Goal: Transaction & Acquisition: Purchase product/service

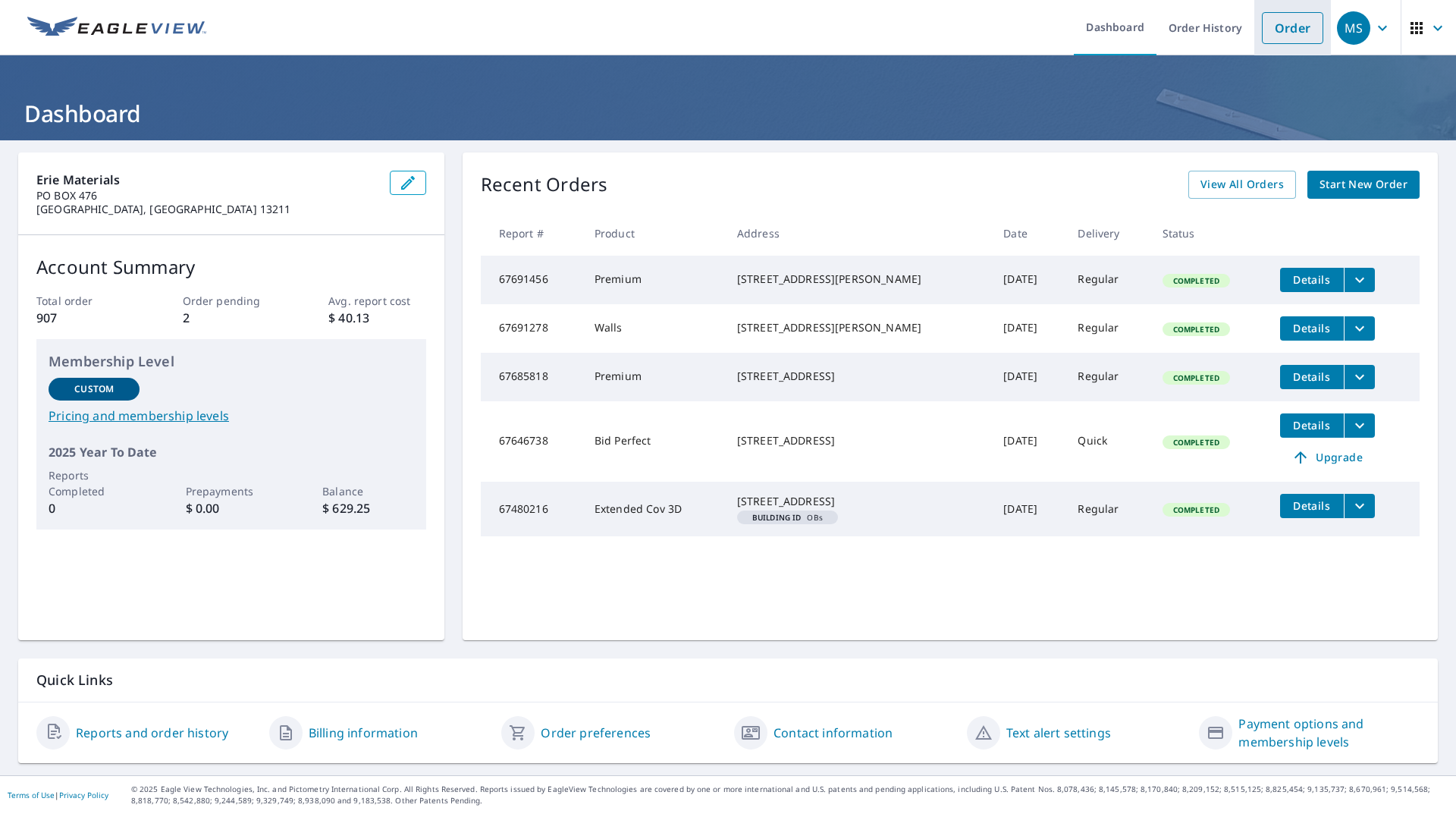
click at [1281, 35] on link "Order" at bounding box center [1292, 28] width 61 height 31
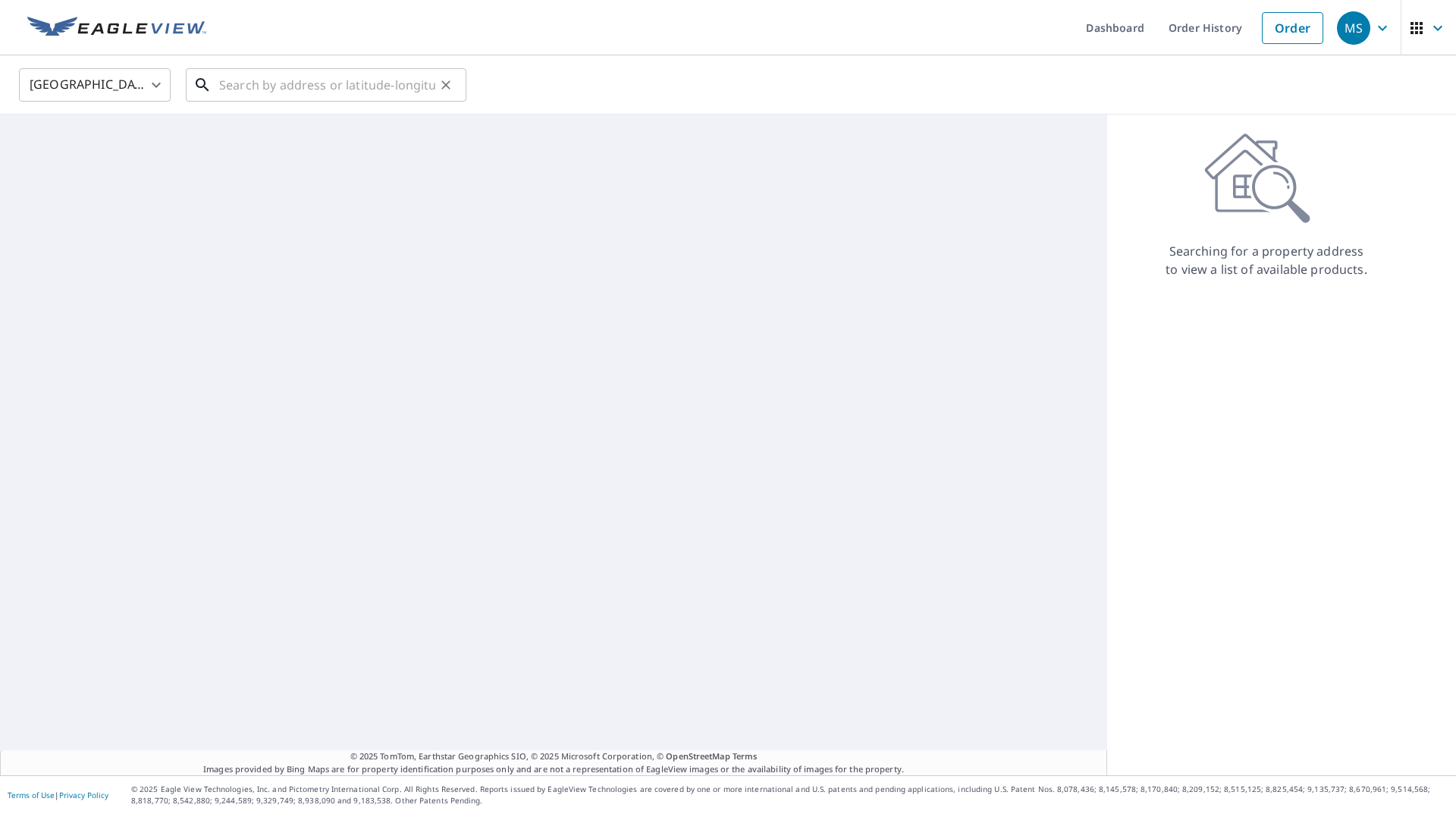
click at [354, 86] on input "text" at bounding box center [327, 85] width 216 height 43
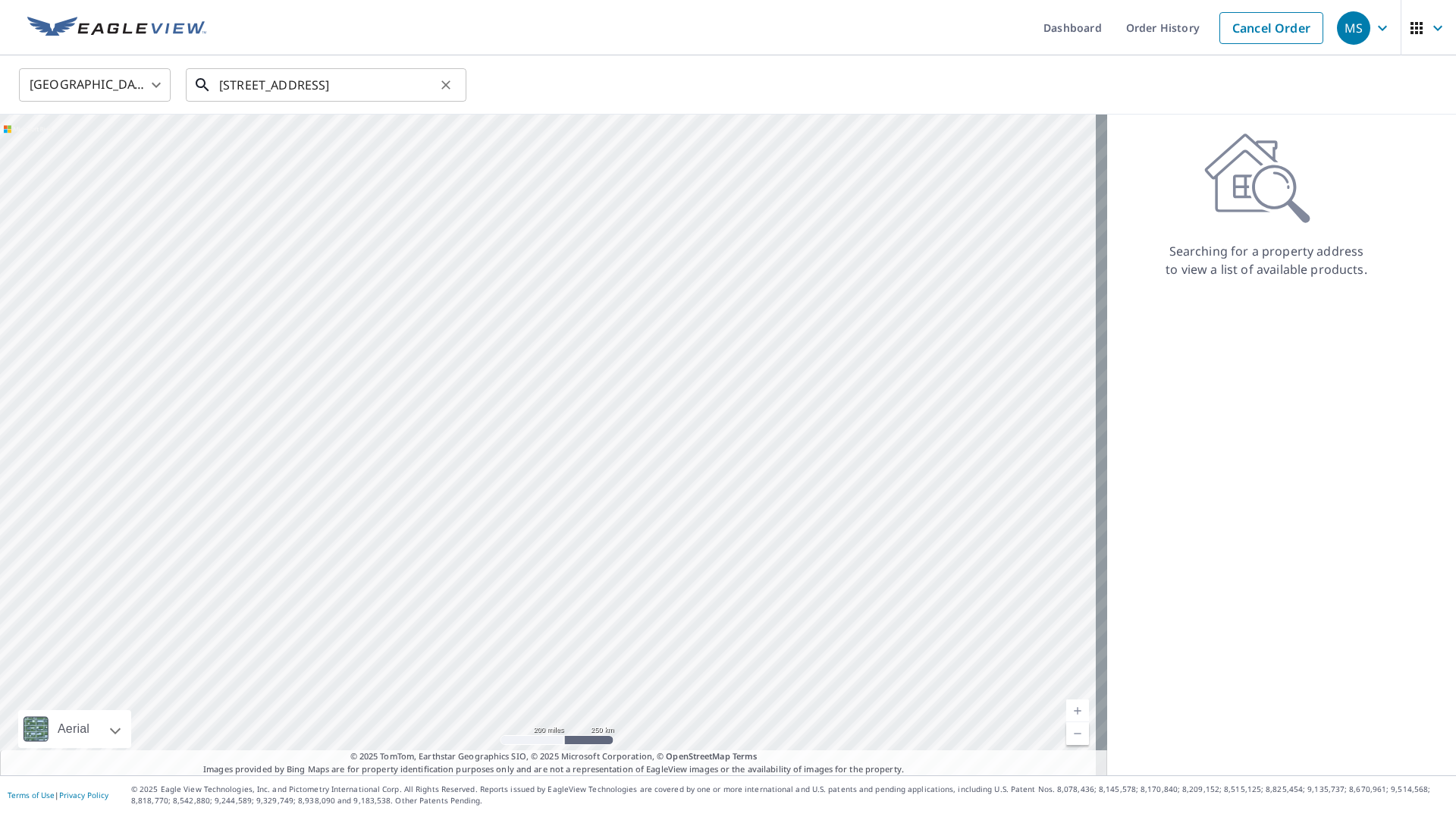
click at [359, 76] on input "9 view rd pulaski" at bounding box center [327, 85] width 216 height 43
click at [266, 140] on p "Pulaski, [GEOGRAPHIC_DATA] 13142" at bounding box center [335, 145] width 238 height 15
type input "9 View Rd Pulaski, NY 13142"
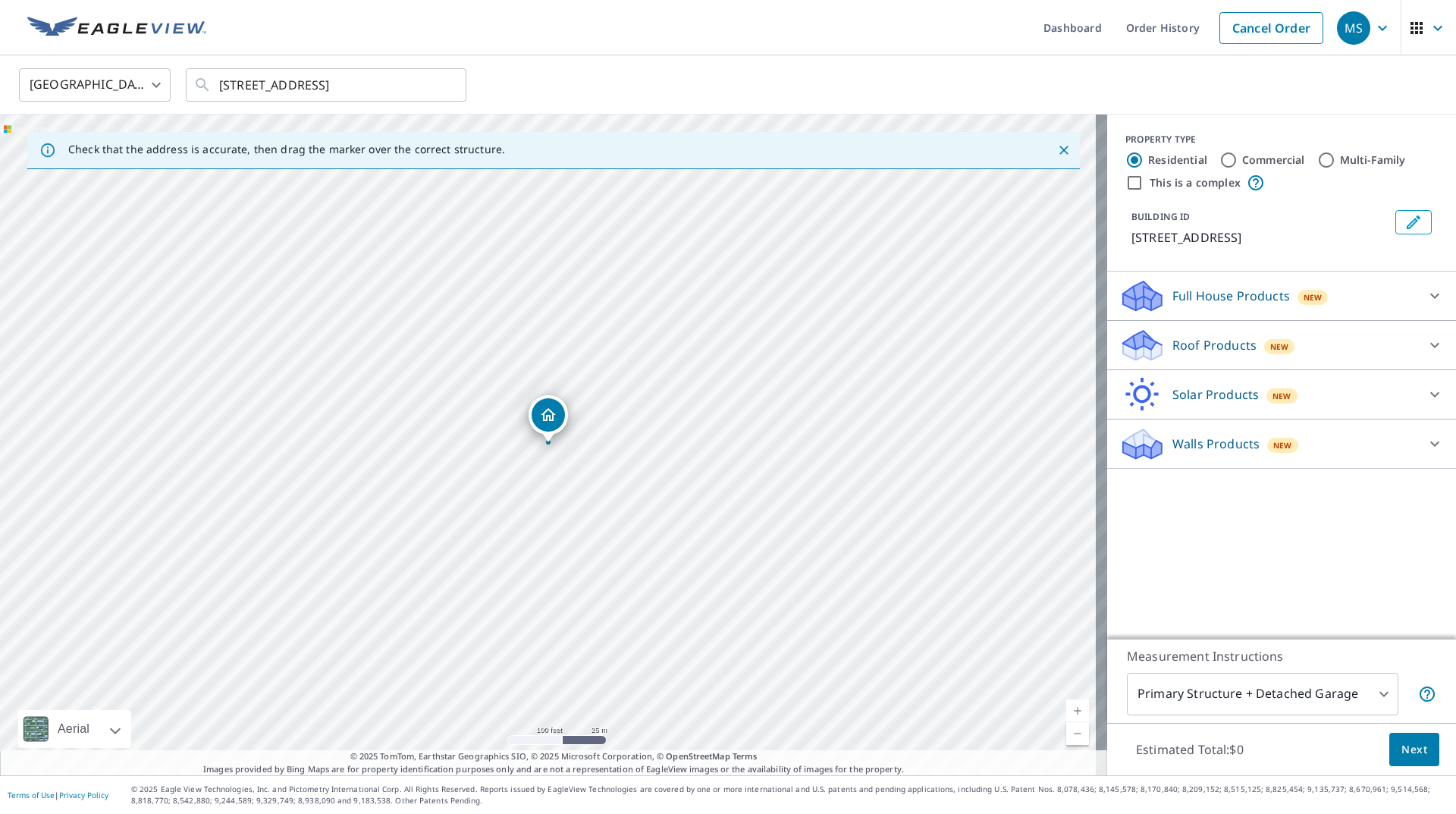
click at [1218, 436] on p "Walls Products" at bounding box center [1216, 443] width 87 height 18
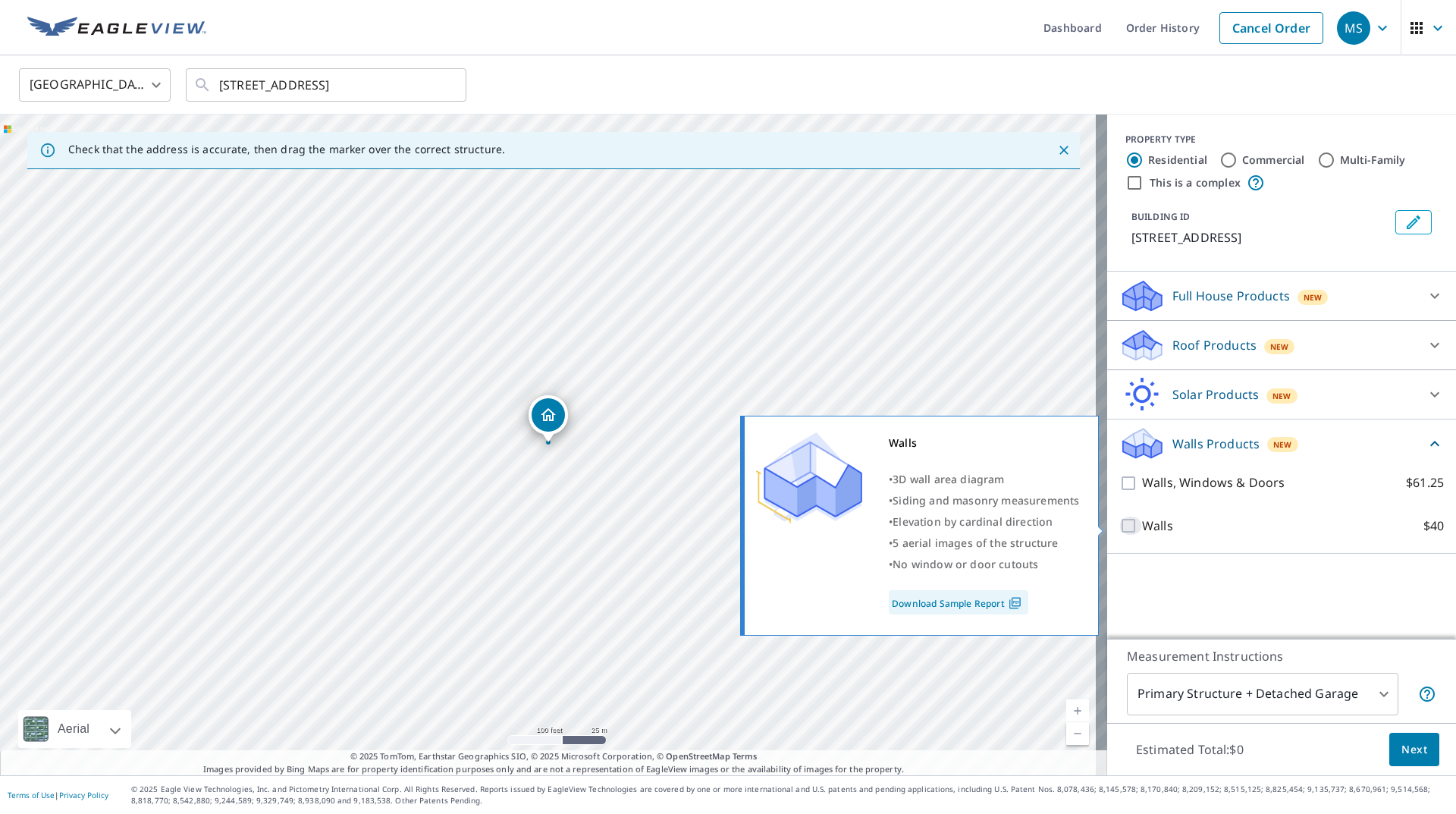
click at [1120, 528] on input "Walls $40" at bounding box center [1131, 526] width 23 height 18
checkbox input "true"
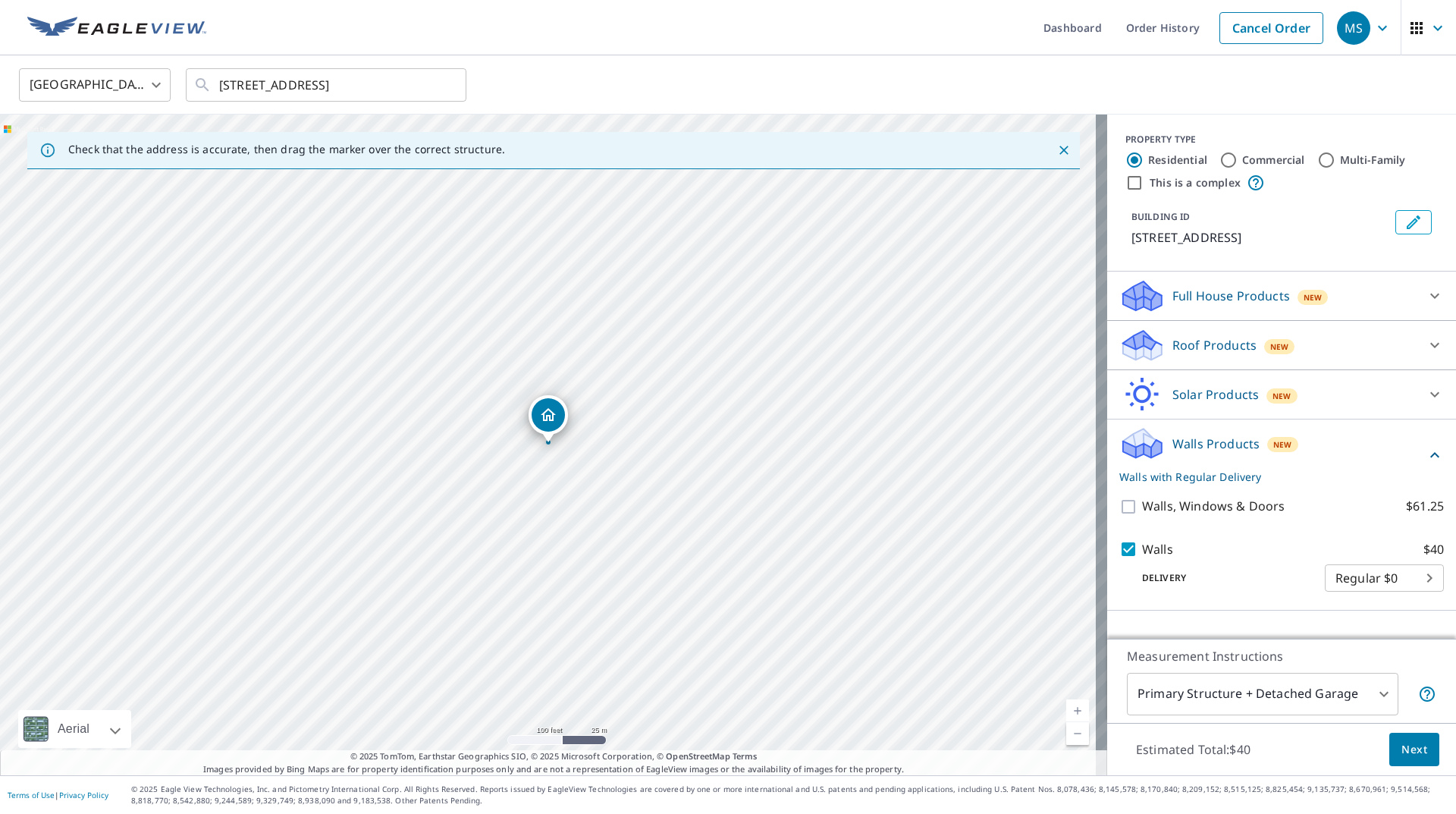
click at [1422, 762] on button "Next" at bounding box center [1414, 749] width 50 height 34
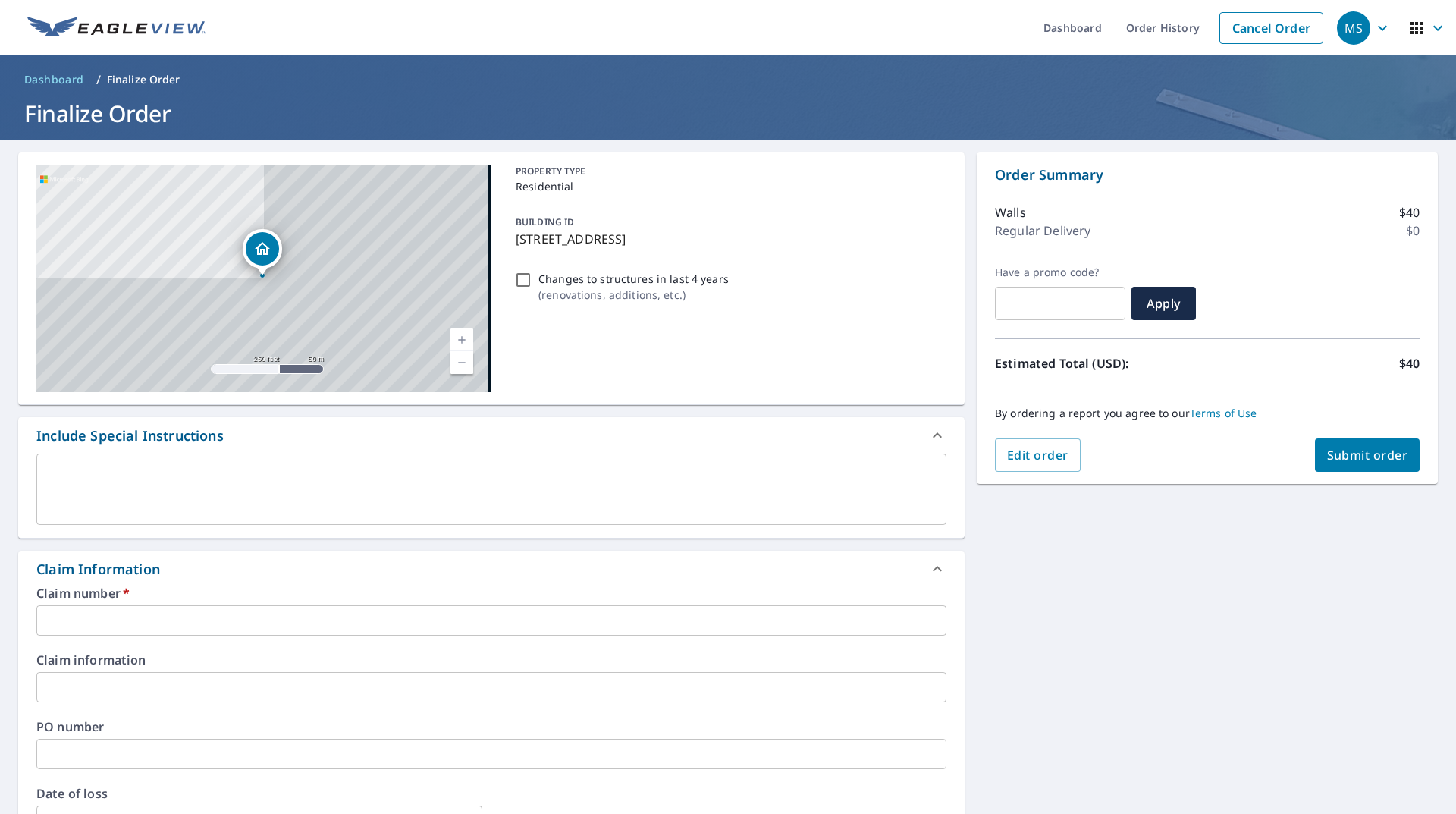
click at [661, 339] on div "PROPERTY TYPE Residential BUILDING ID [STREET_ADDRESS] Changes to structures in…" at bounding box center [728, 278] width 437 height 227
checkbox input "true"
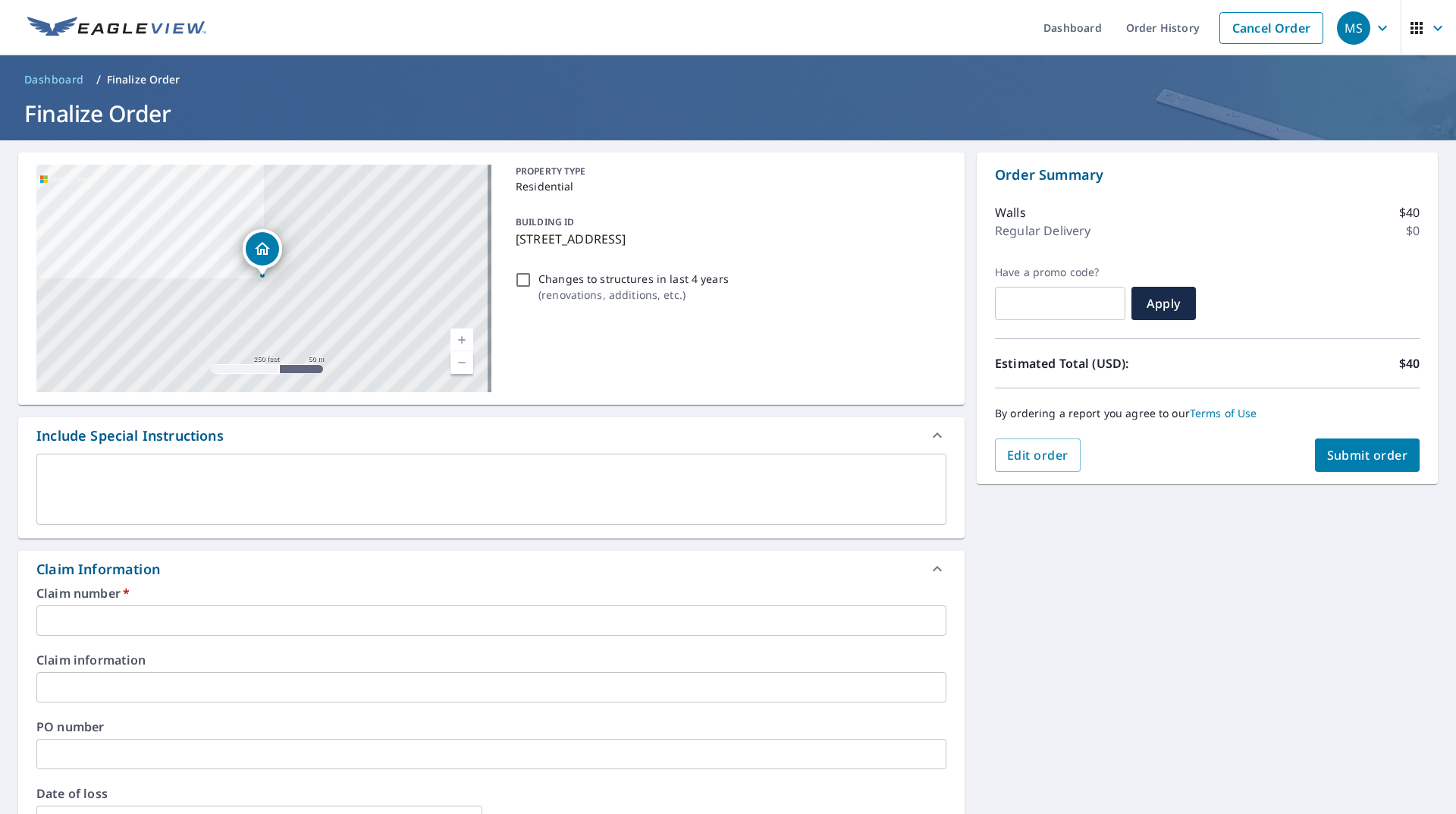
click at [255, 615] on input "text" at bounding box center [491, 620] width 910 height 30
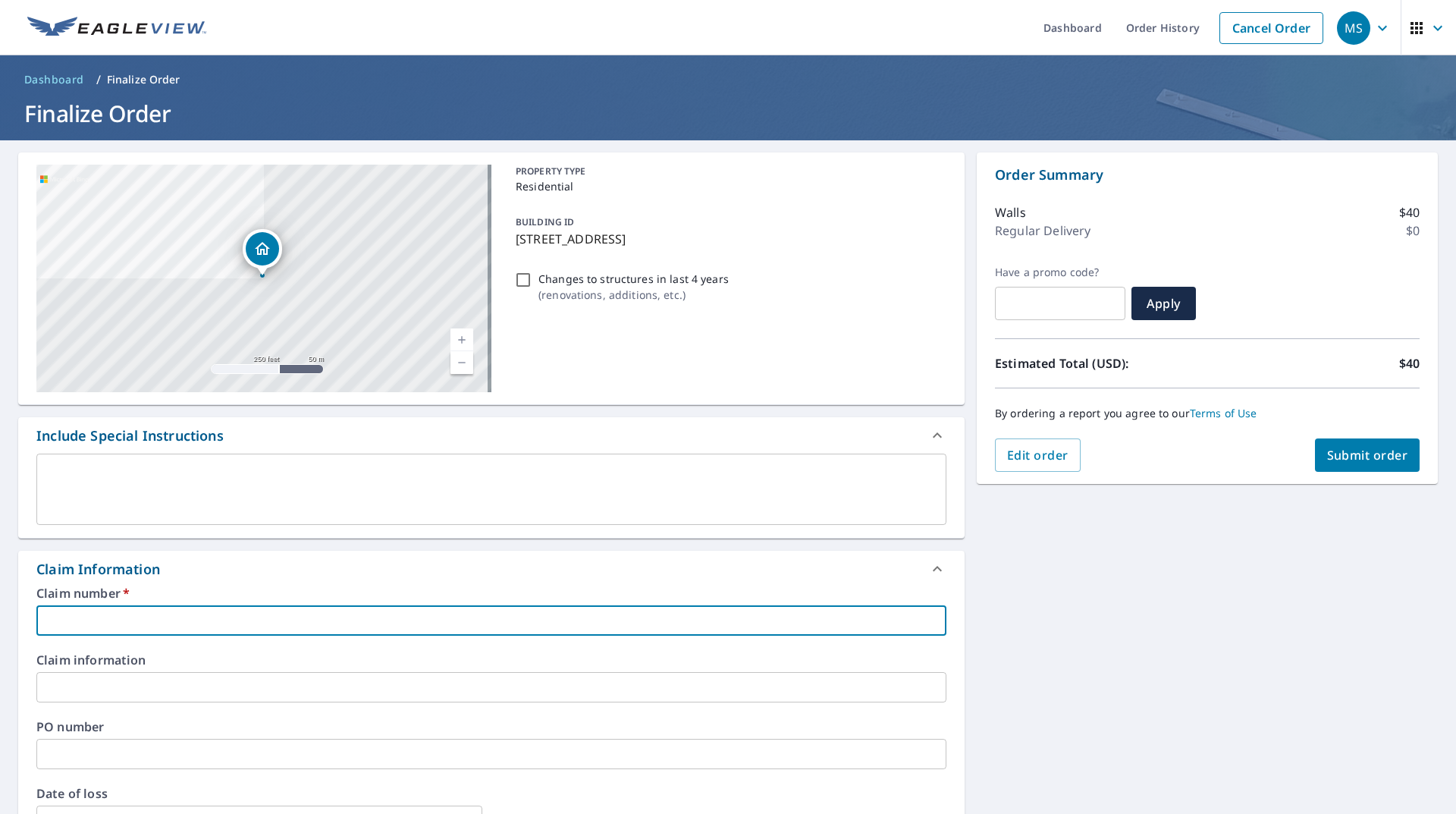
paste input "3598027"
type input "3598027"
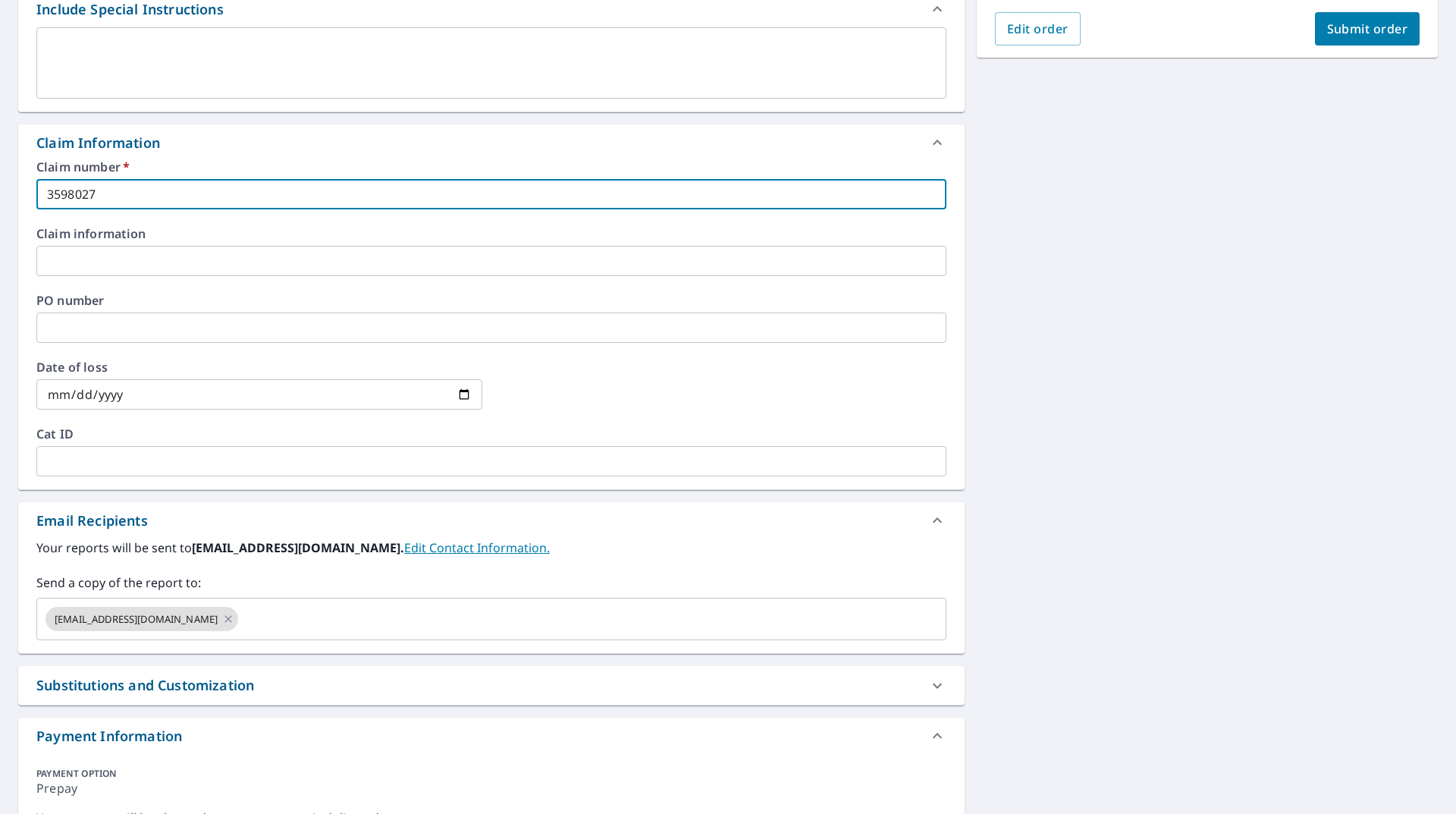
scroll to position [520, 0]
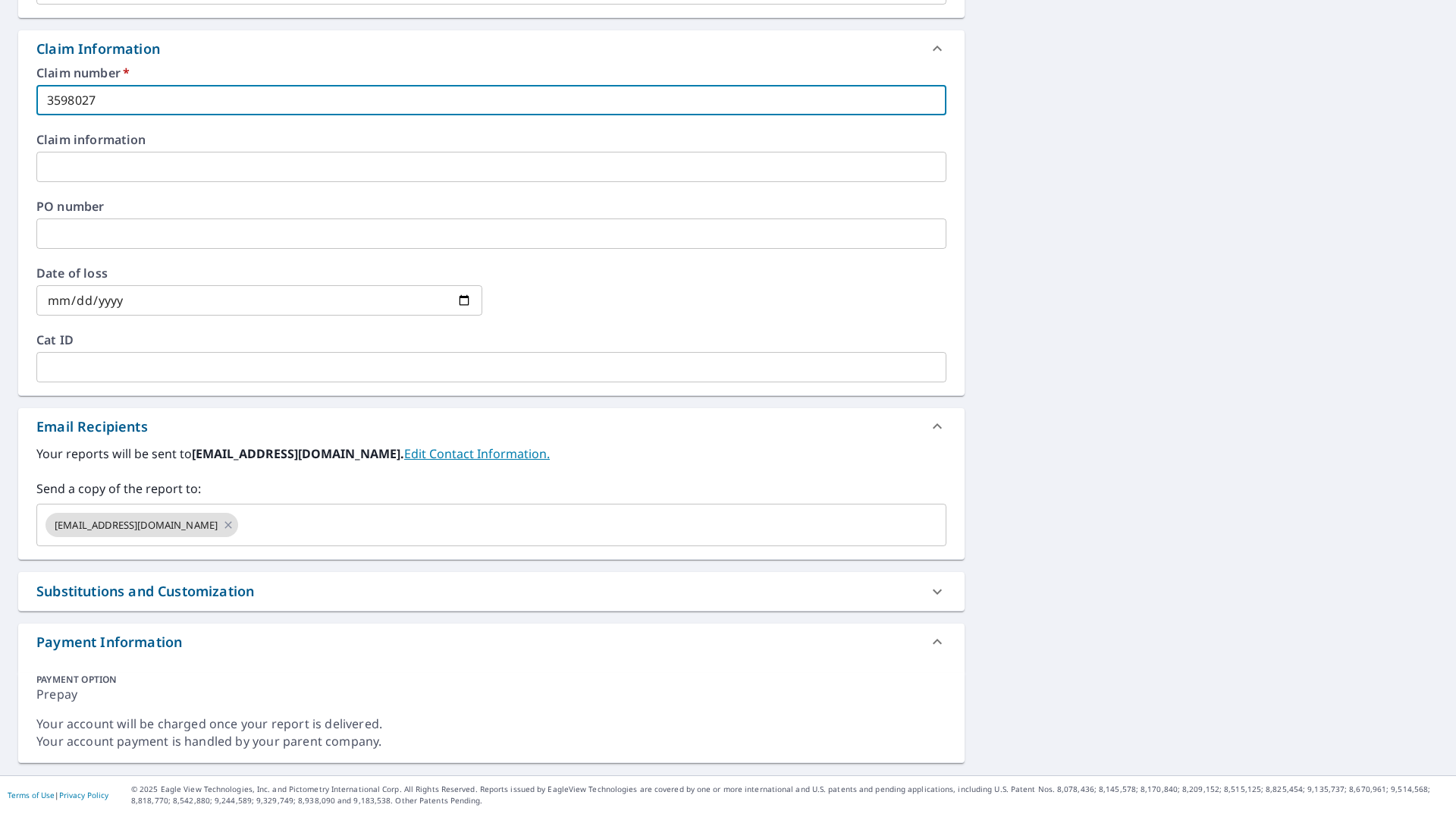
drag, startPoint x: 217, startPoint y: 528, endPoint x: 351, endPoint y: 492, distance: 138.8
click at [223, 528] on icon at bounding box center [228, 525] width 12 height 17
checkbox input "true"
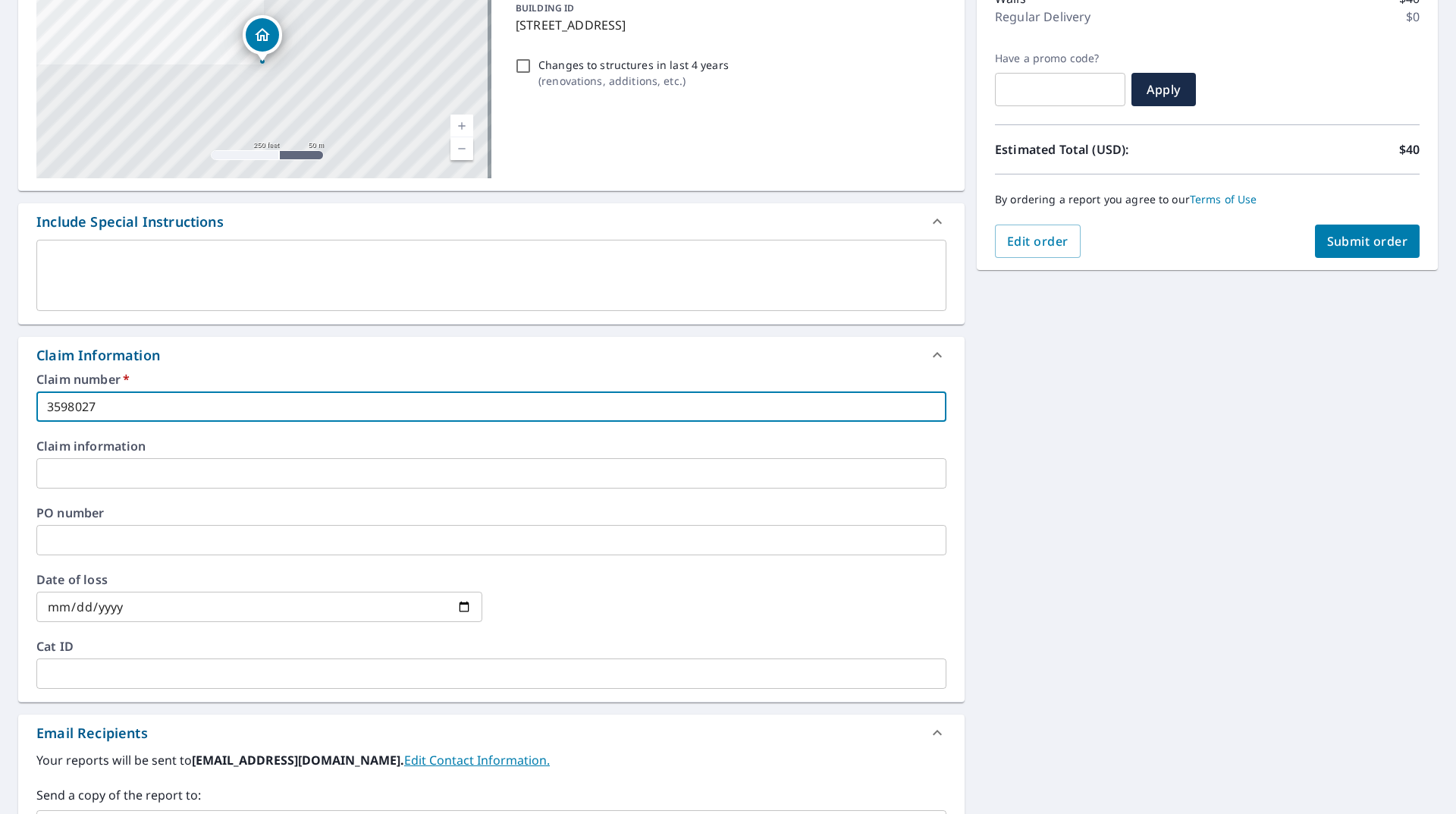
scroll to position [0, 0]
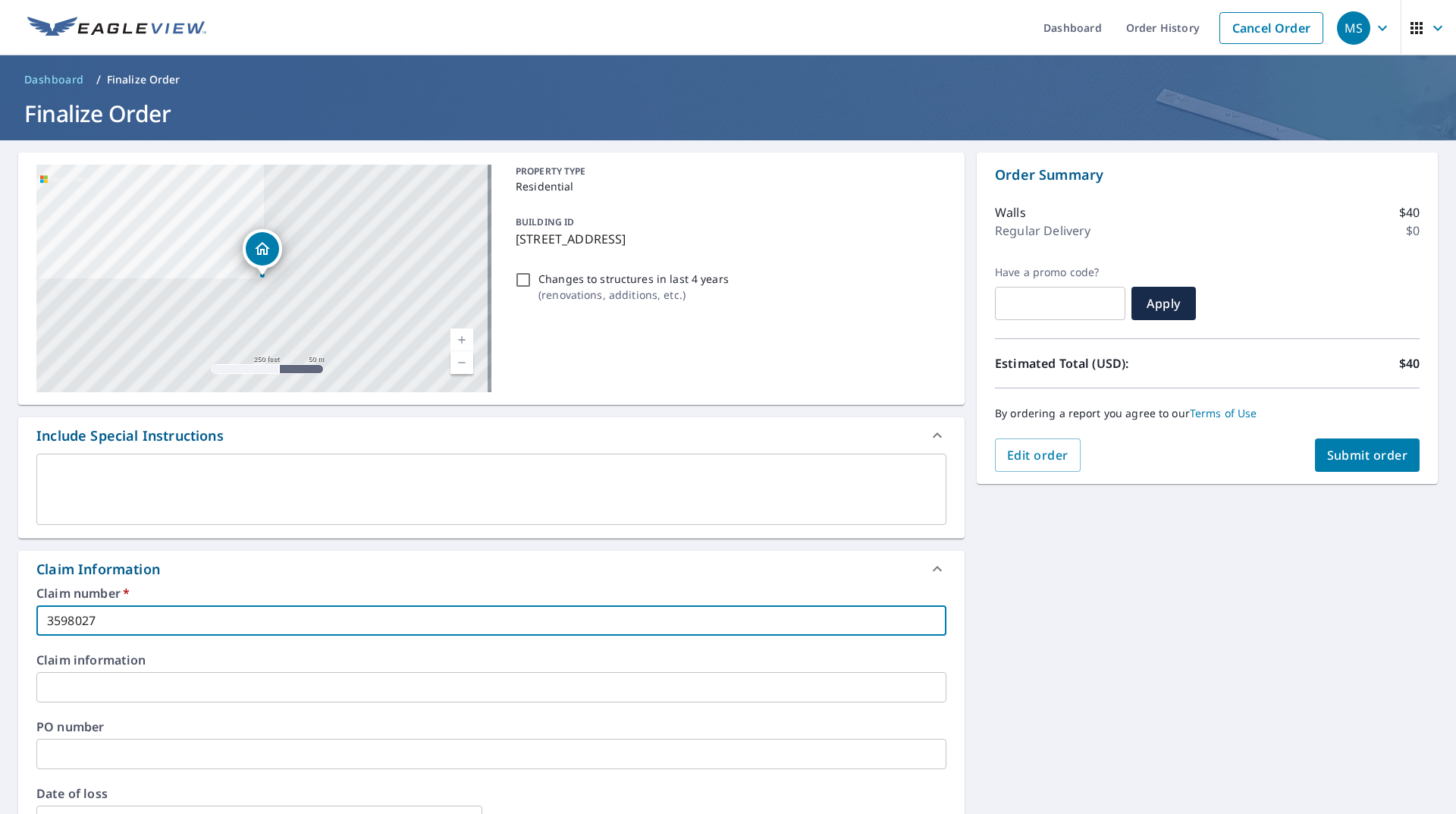
type input "3598027"
click at [1328, 453] on span "Submit order" at bounding box center [1368, 456] width 81 height 17
checkbox input "true"
